Goal: Task Accomplishment & Management: Manage account settings

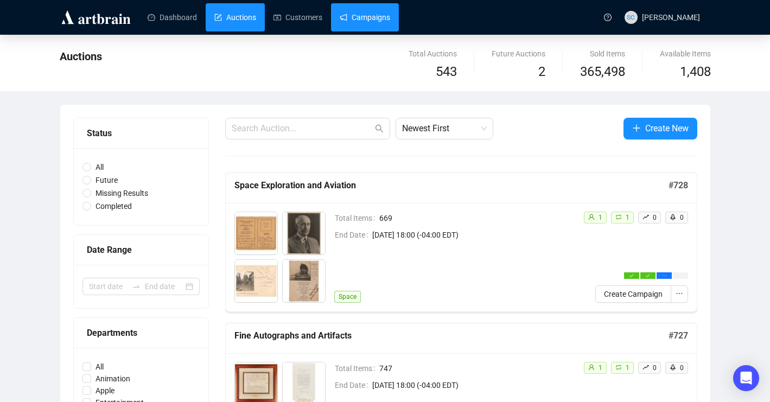
click at [378, 14] on link "Campaigns" at bounding box center [365, 17] width 50 height 28
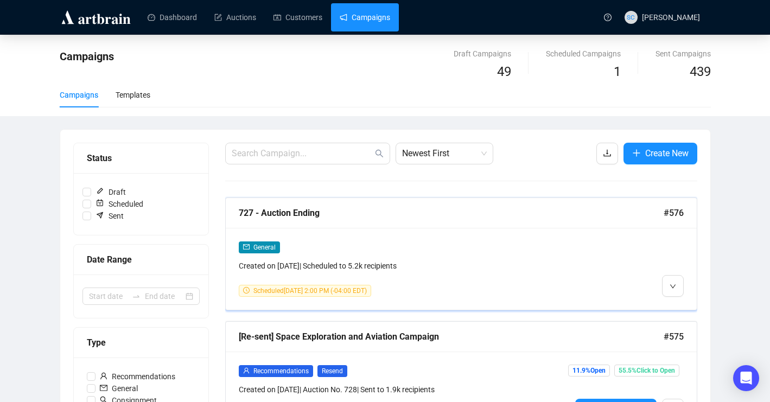
click at [544, 276] on div "General Created on [DATE] | Scheduled to 5.2k recipients Scheduled [DATE] 2:00 …" at bounding box center [405, 269] width 332 height 56
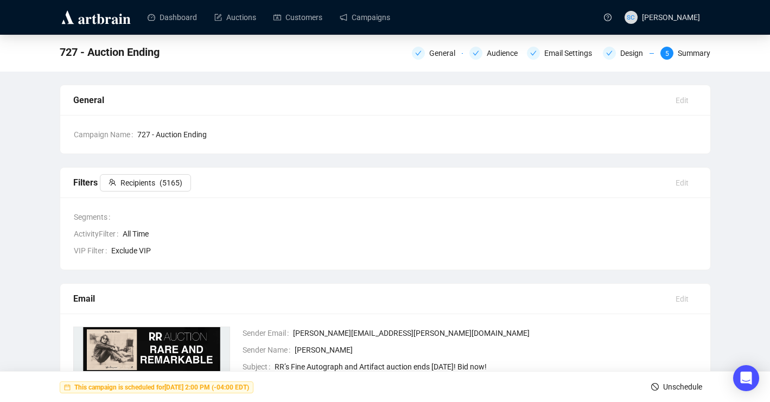
click at [667, 386] on span "Unschedule" at bounding box center [682, 387] width 39 height 30
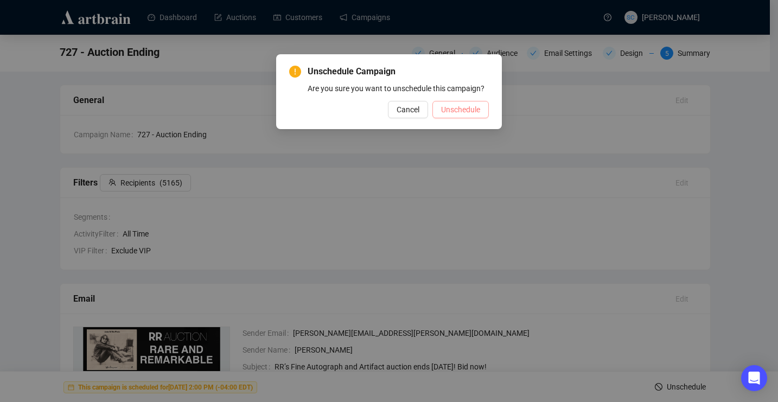
click at [472, 116] on span "Unschedule" at bounding box center [460, 110] width 39 height 12
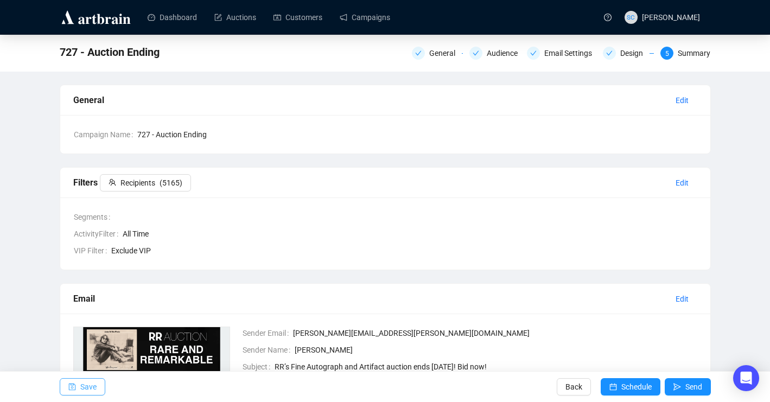
click at [77, 394] on button "Save" at bounding box center [83, 386] width 46 height 17
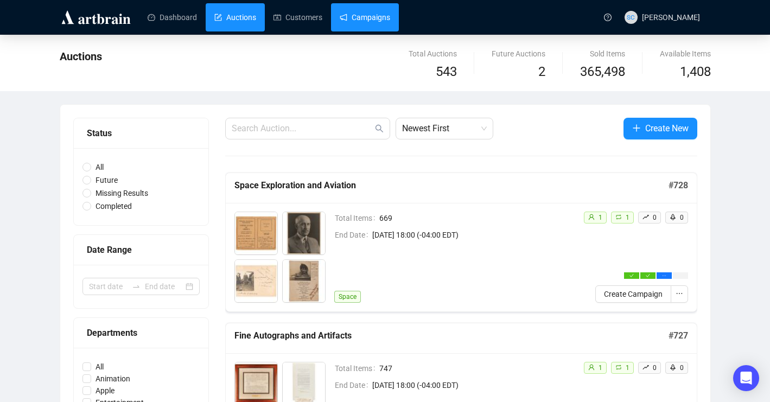
click at [390, 12] on link "Campaigns" at bounding box center [365, 17] width 50 height 28
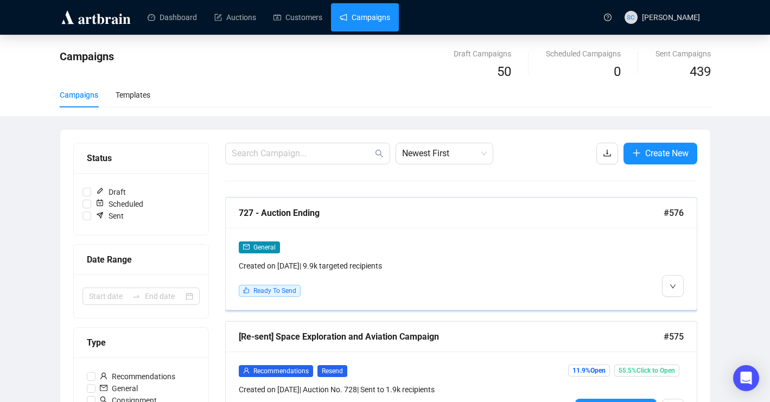
click at [574, 236] on div "General Created on Oct 3, 2025 | 9.9k targeted recipients Ready To Send" at bounding box center [461, 269] width 471 height 82
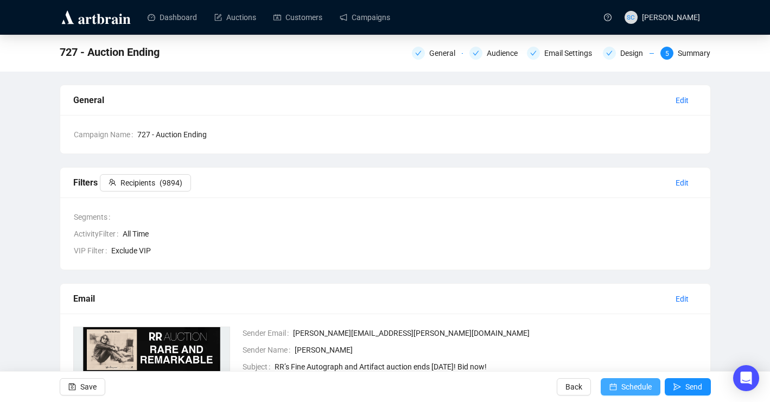
click at [631, 385] on span "Schedule" at bounding box center [637, 387] width 30 height 30
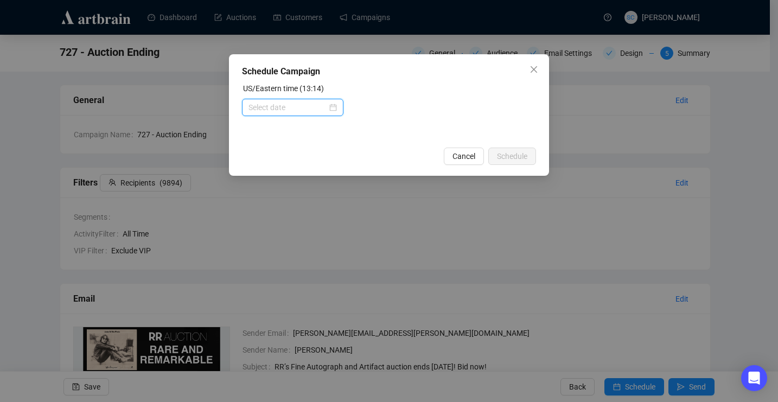
click at [264, 110] on input at bounding box center [288, 108] width 79 height 12
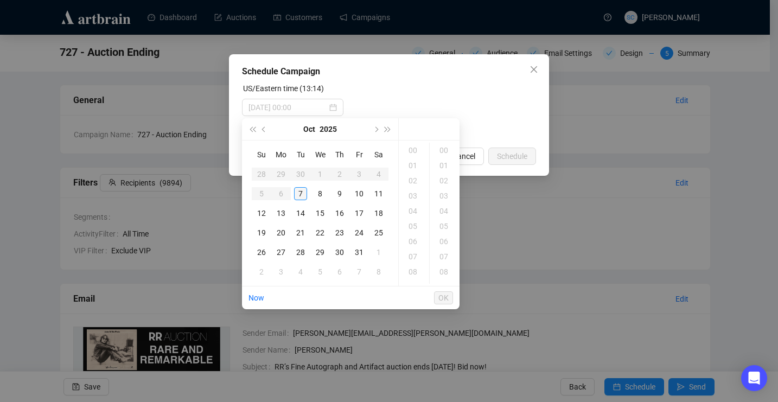
click at [303, 191] on div "7" at bounding box center [300, 193] width 13 height 13
click at [411, 166] on div "14" at bounding box center [414, 165] width 26 height 15
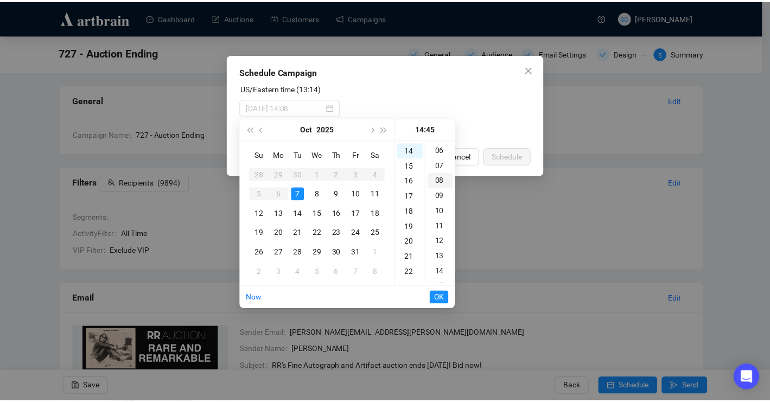
scroll to position [0, 0]
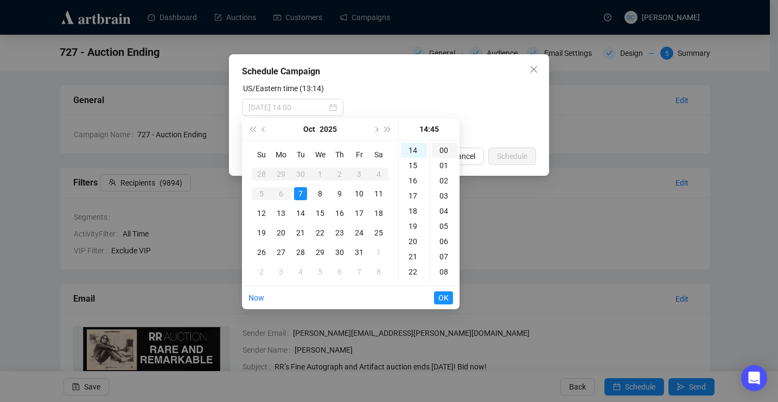
click at [445, 150] on div "00" at bounding box center [445, 150] width 26 height 15
type input "2025-10-07 14:00"
click at [449, 299] on button "OK" at bounding box center [443, 297] width 19 height 13
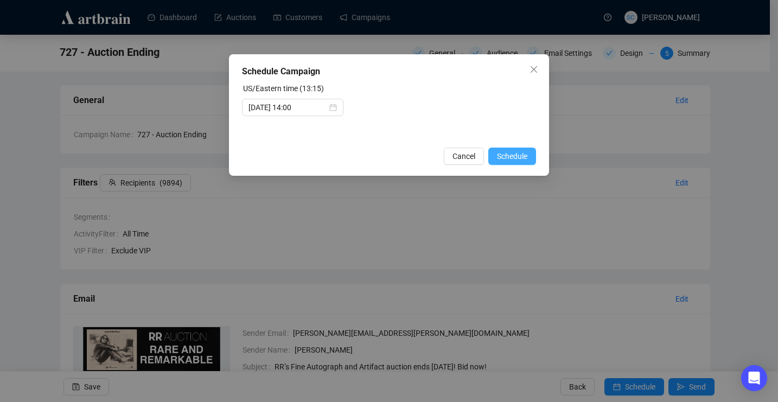
click at [529, 154] on button "Schedule" at bounding box center [513, 156] width 48 height 17
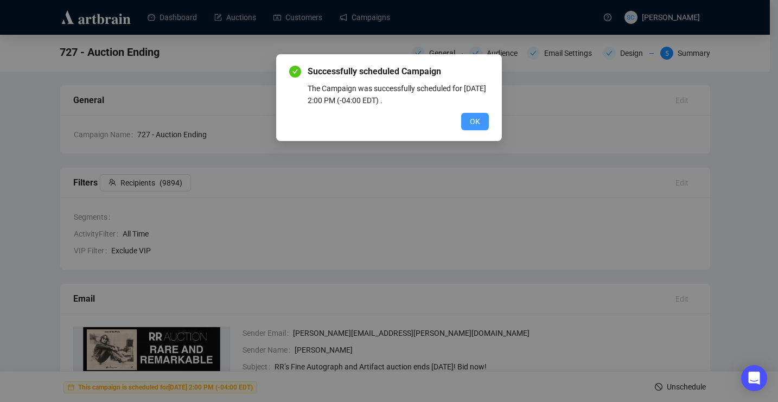
click at [467, 117] on button "OK" at bounding box center [475, 121] width 28 height 17
